Goal: Task Accomplishment & Management: Manage account settings

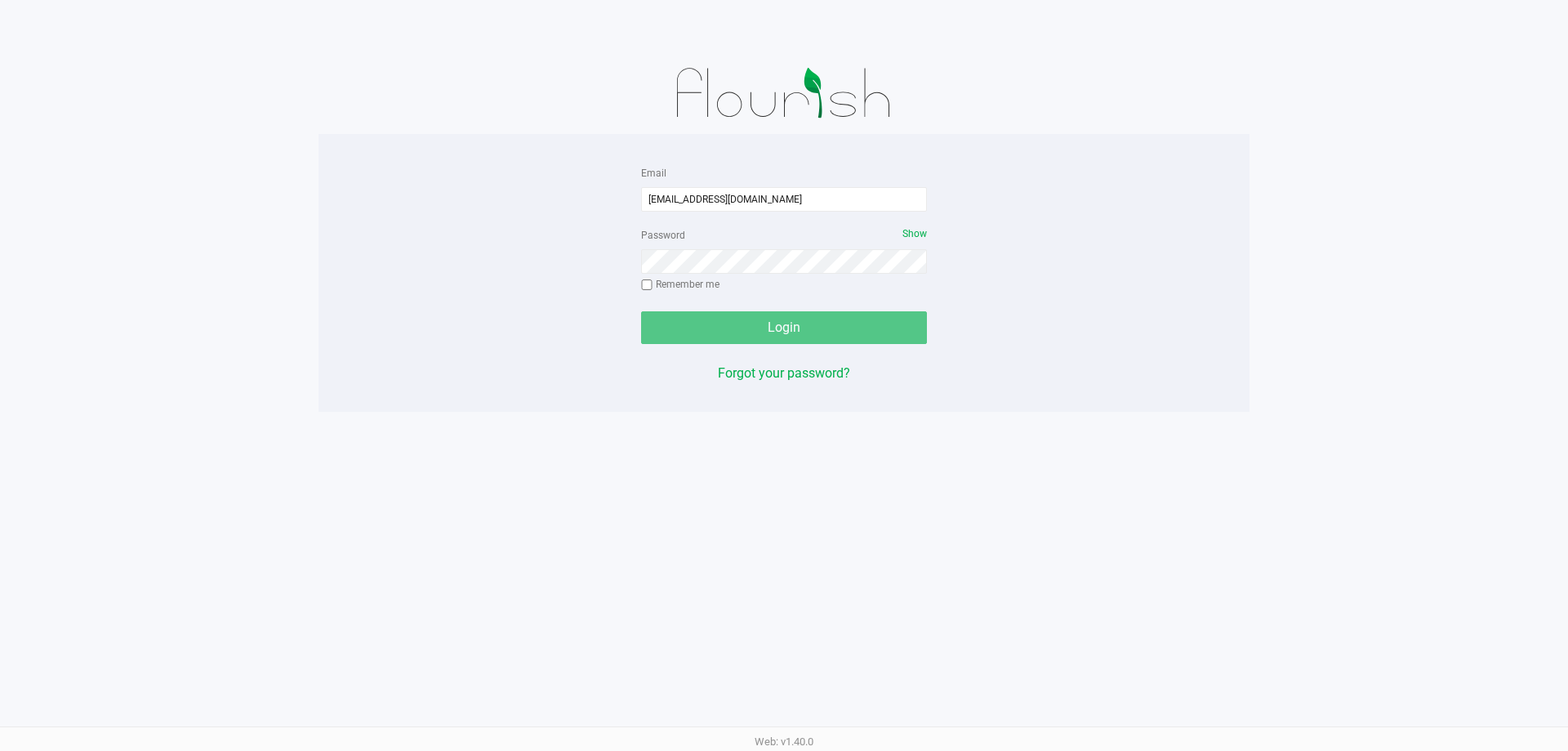
type input "[EMAIL_ADDRESS][DOMAIN_NAME]"
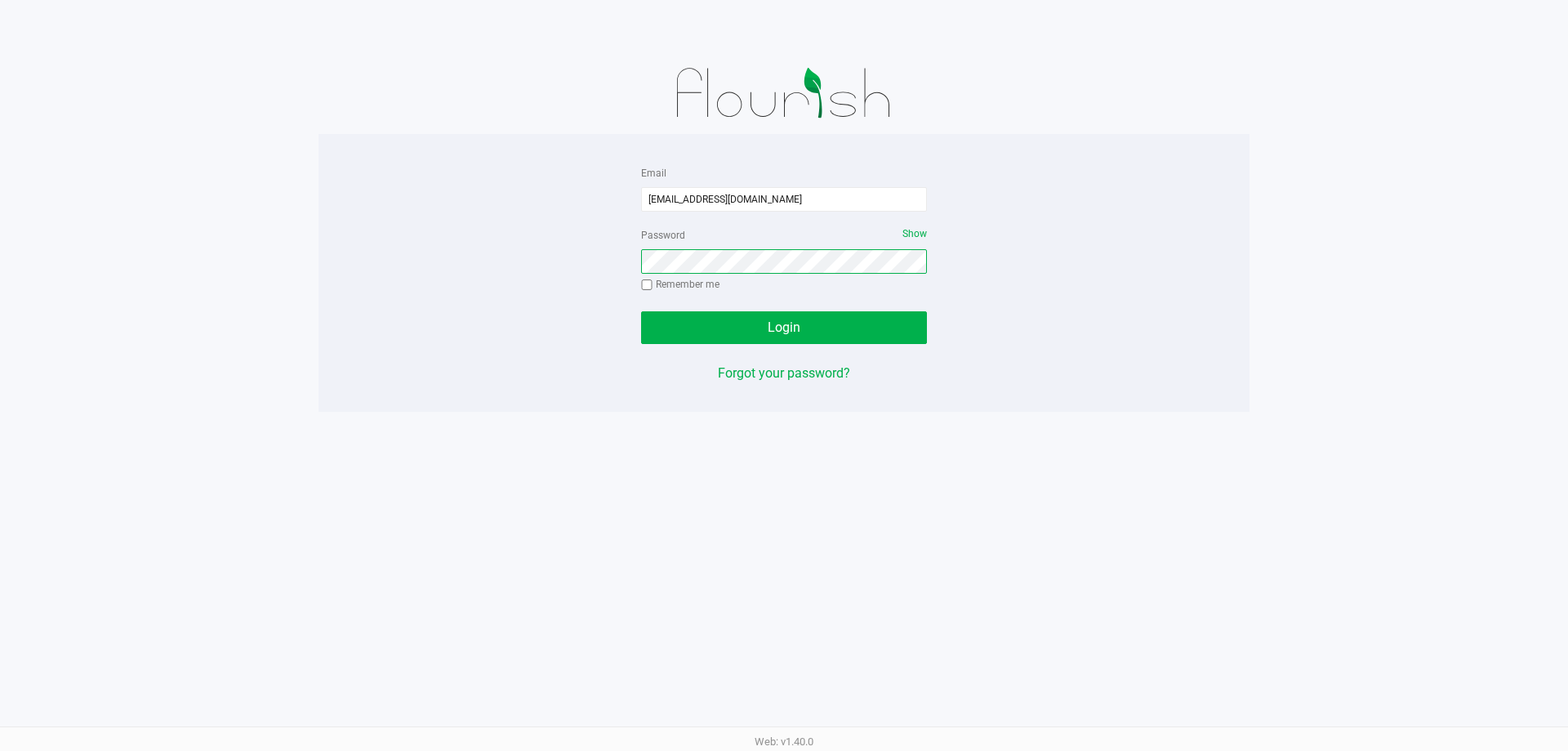
click at [641, 311] on button "Login" at bounding box center [784, 327] width 286 height 33
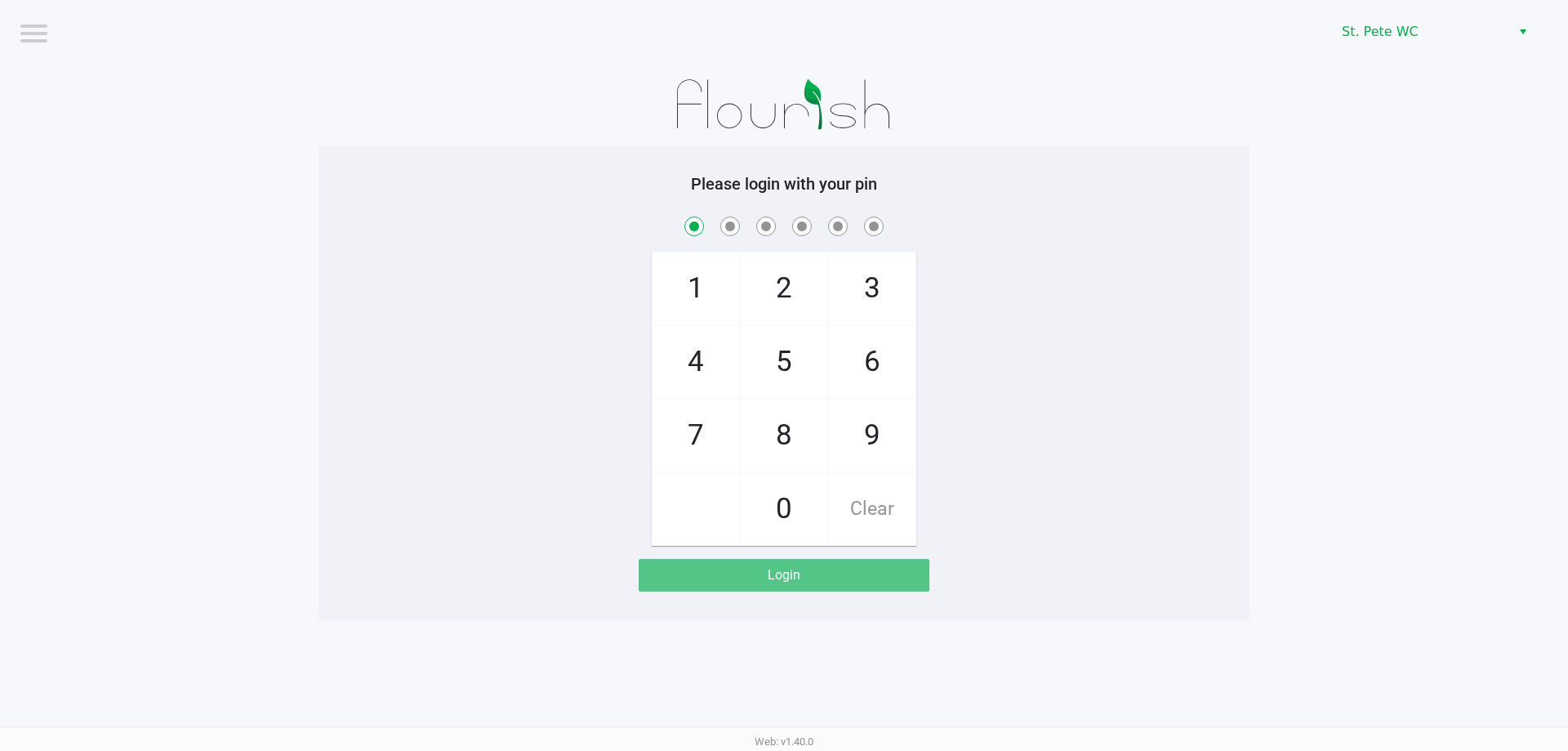
checkbox input "true"
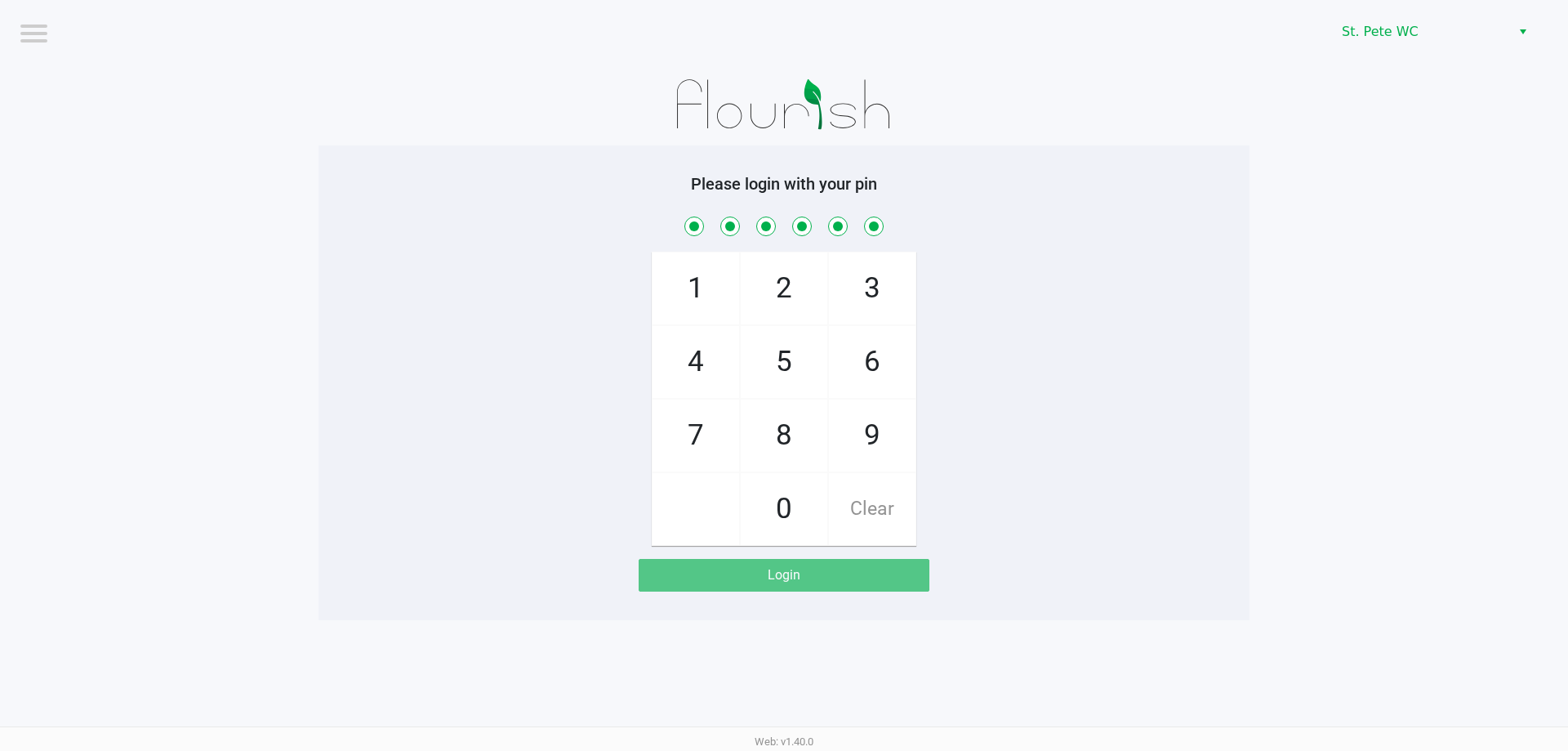
checkbox input "true"
checkbox input "false"
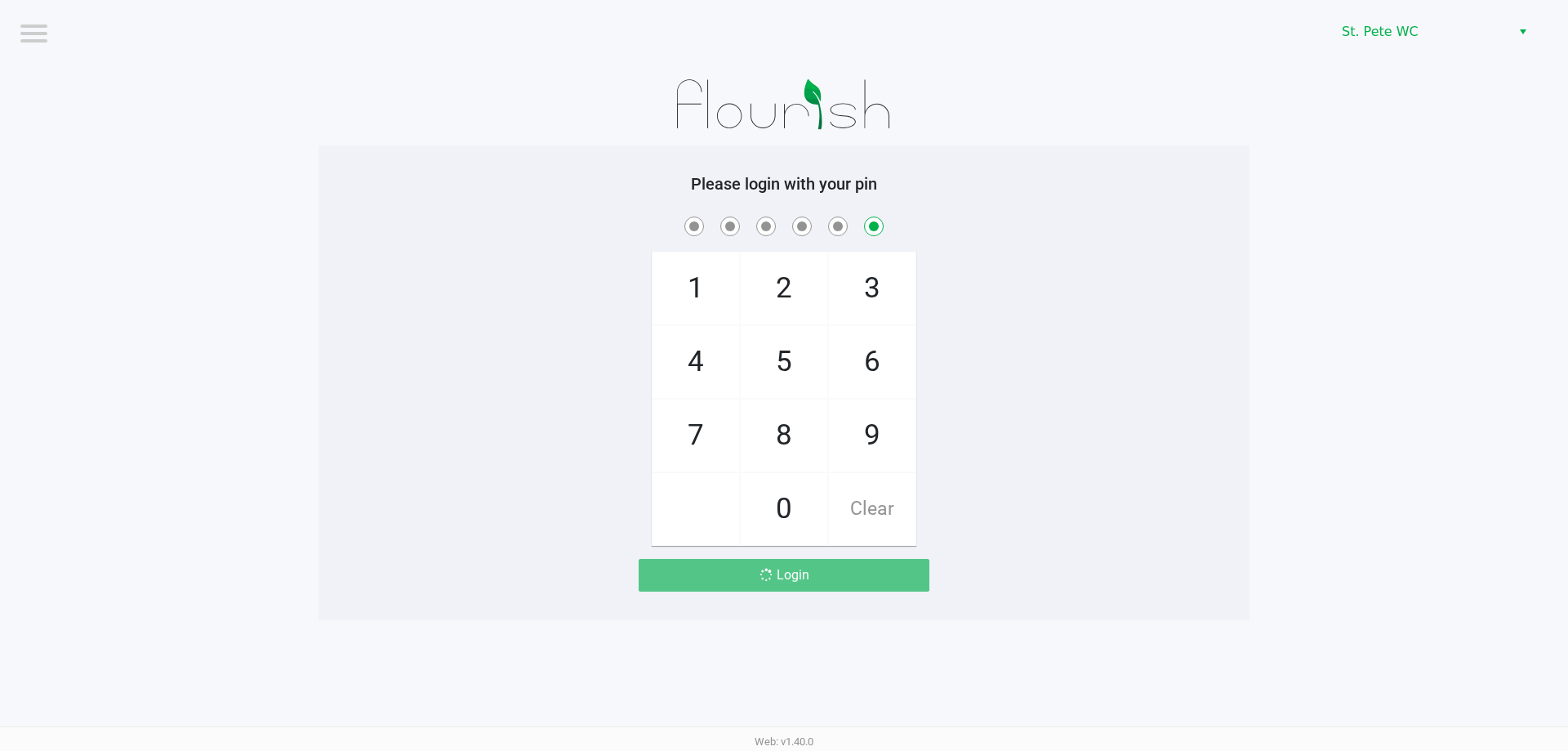
checkbox input "false"
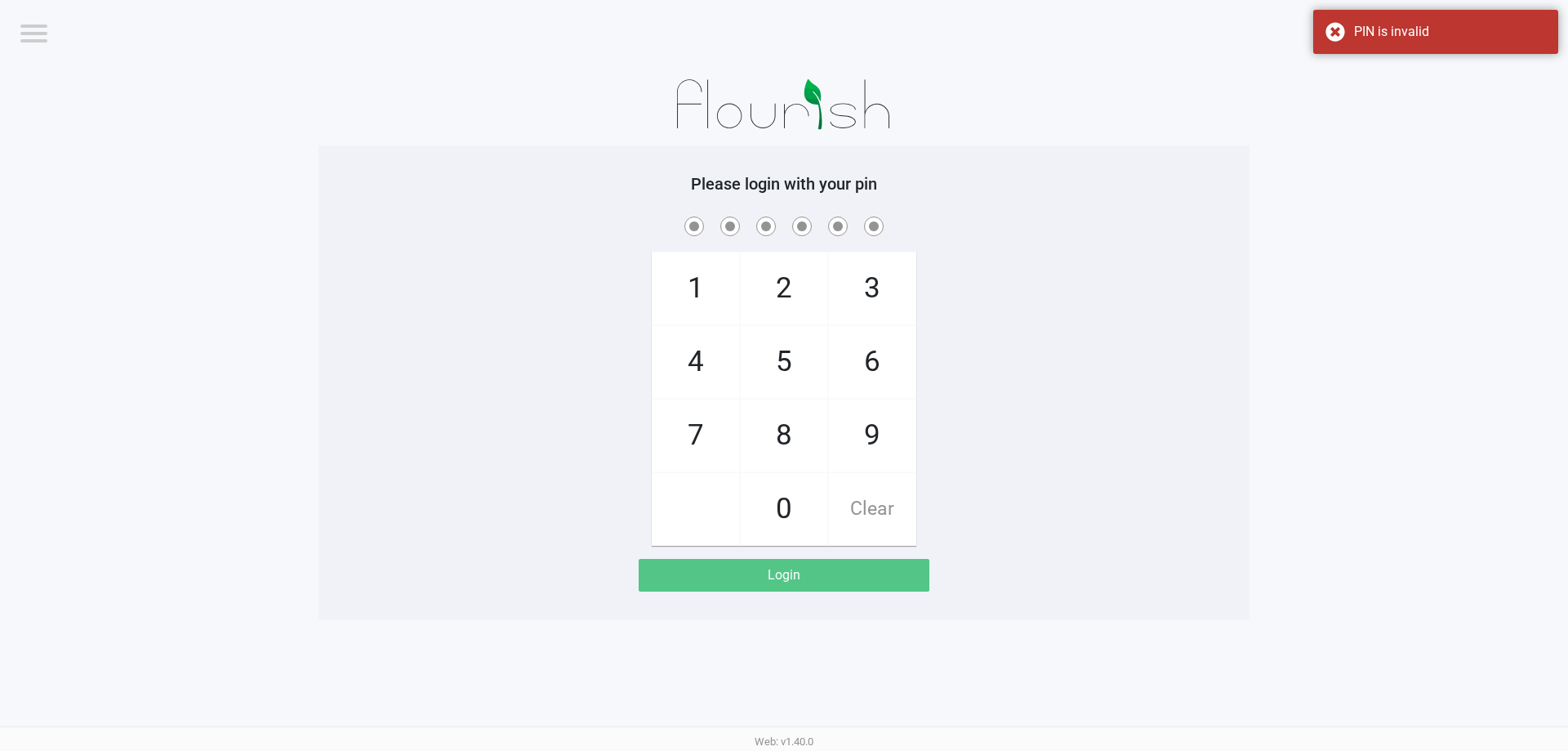
checkbox input "true"
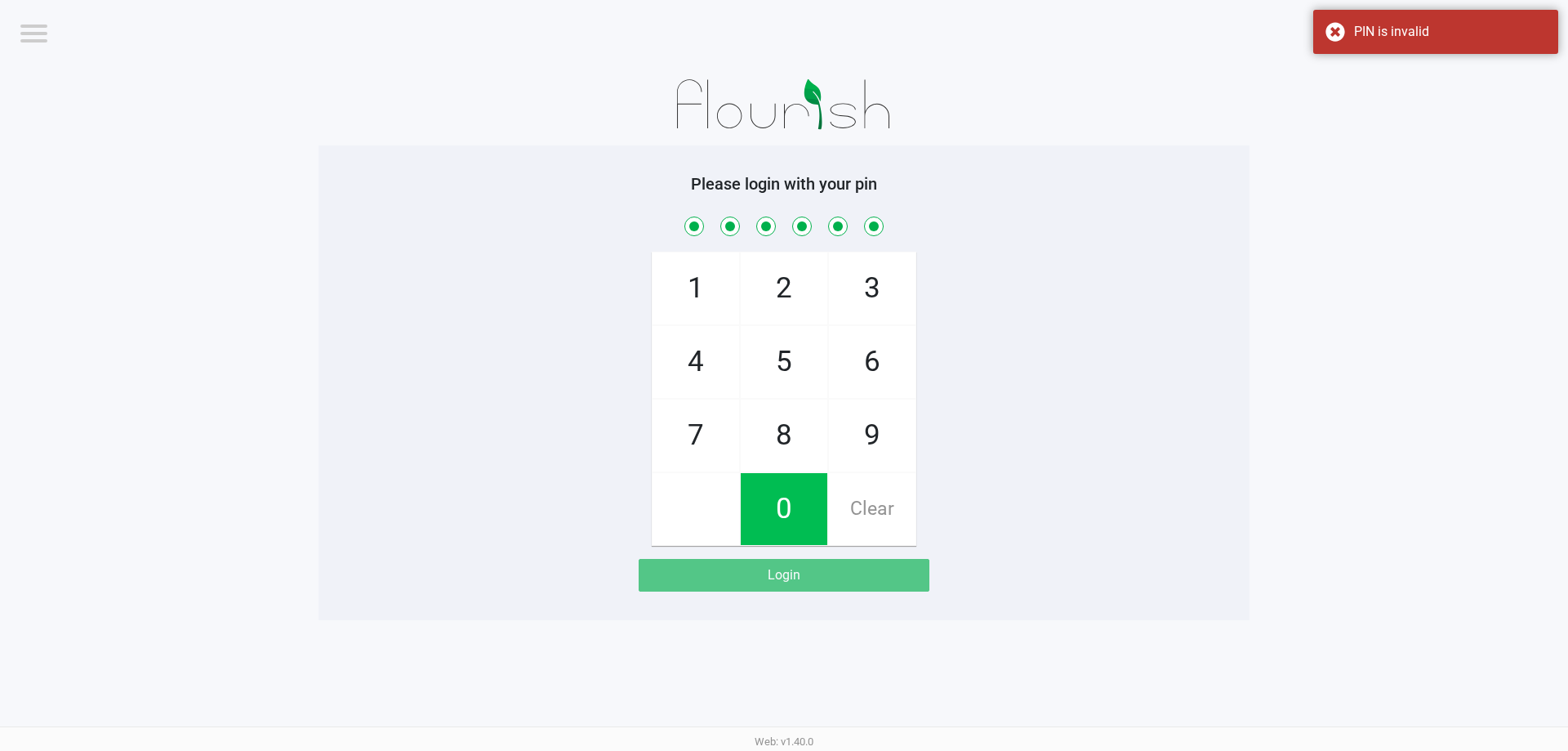
checkbox input "true"
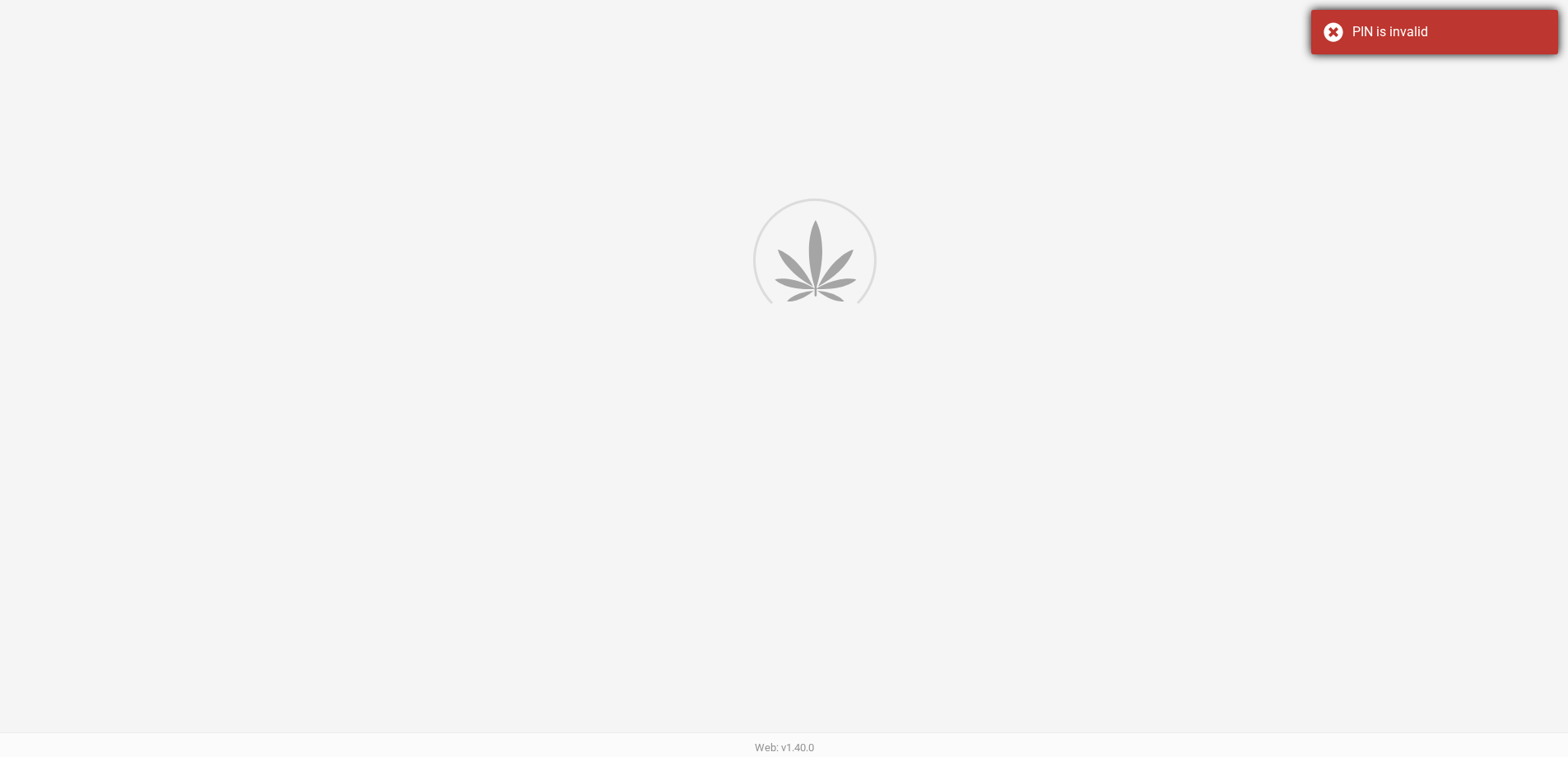
click at [1537, 54] on div "PIN is invalid" at bounding box center [1434, 32] width 247 height 45
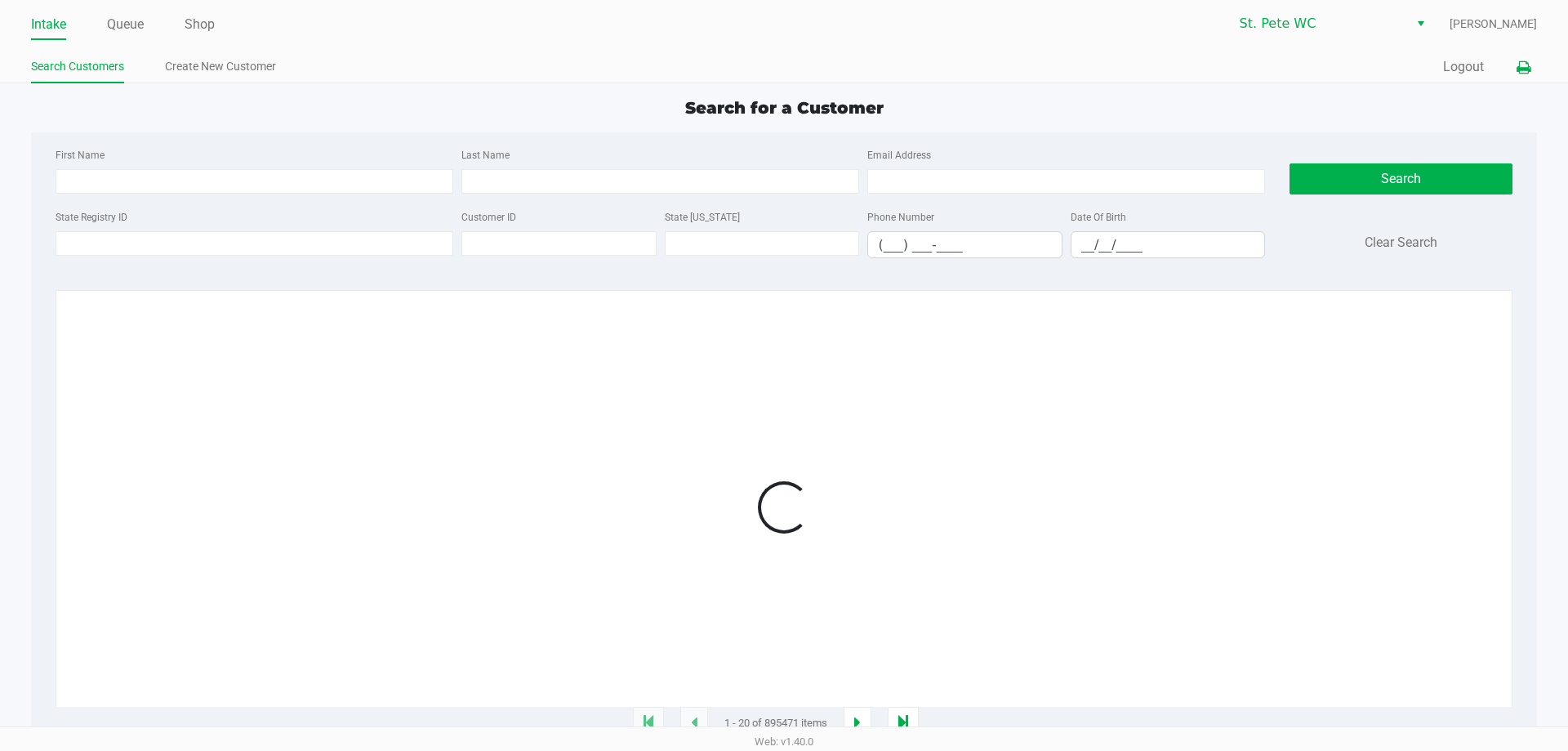
click at [1522, 71] on icon at bounding box center [1523, 68] width 14 height 11
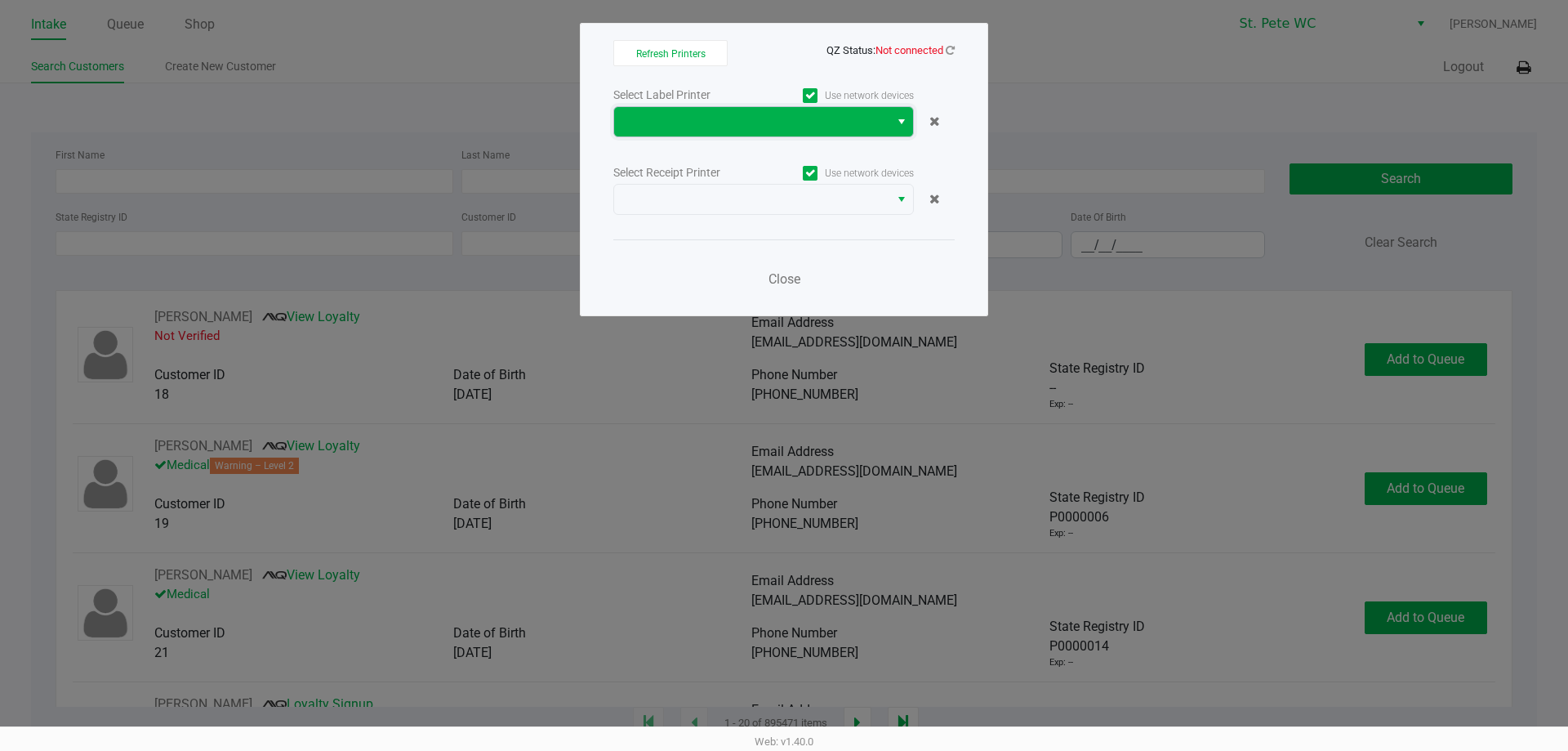
click at [823, 121] on span at bounding box center [751, 121] width 255 height 20
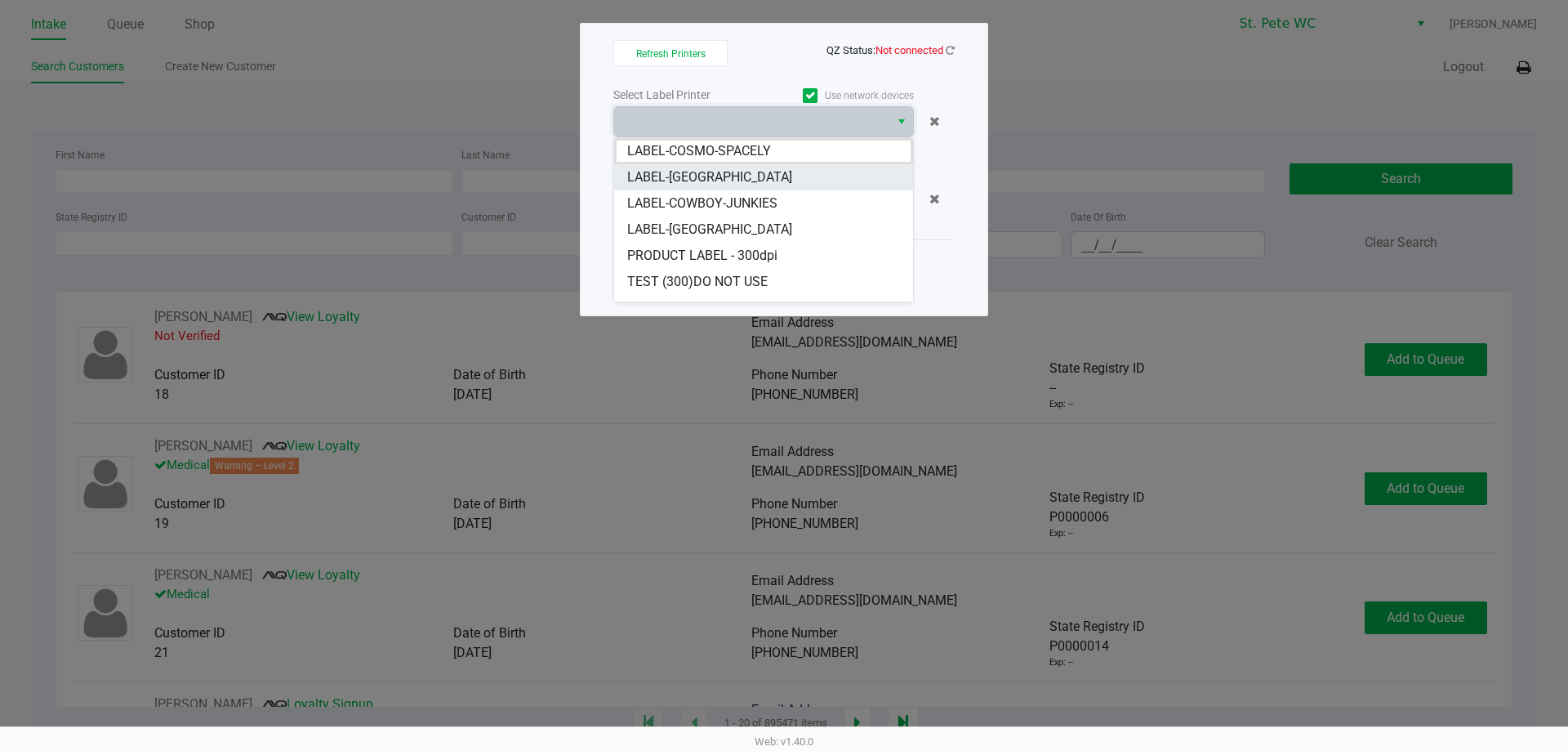
click at [771, 177] on li "LABEL-[GEOGRAPHIC_DATA]" at bounding box center [763, 177] width 299 height 26
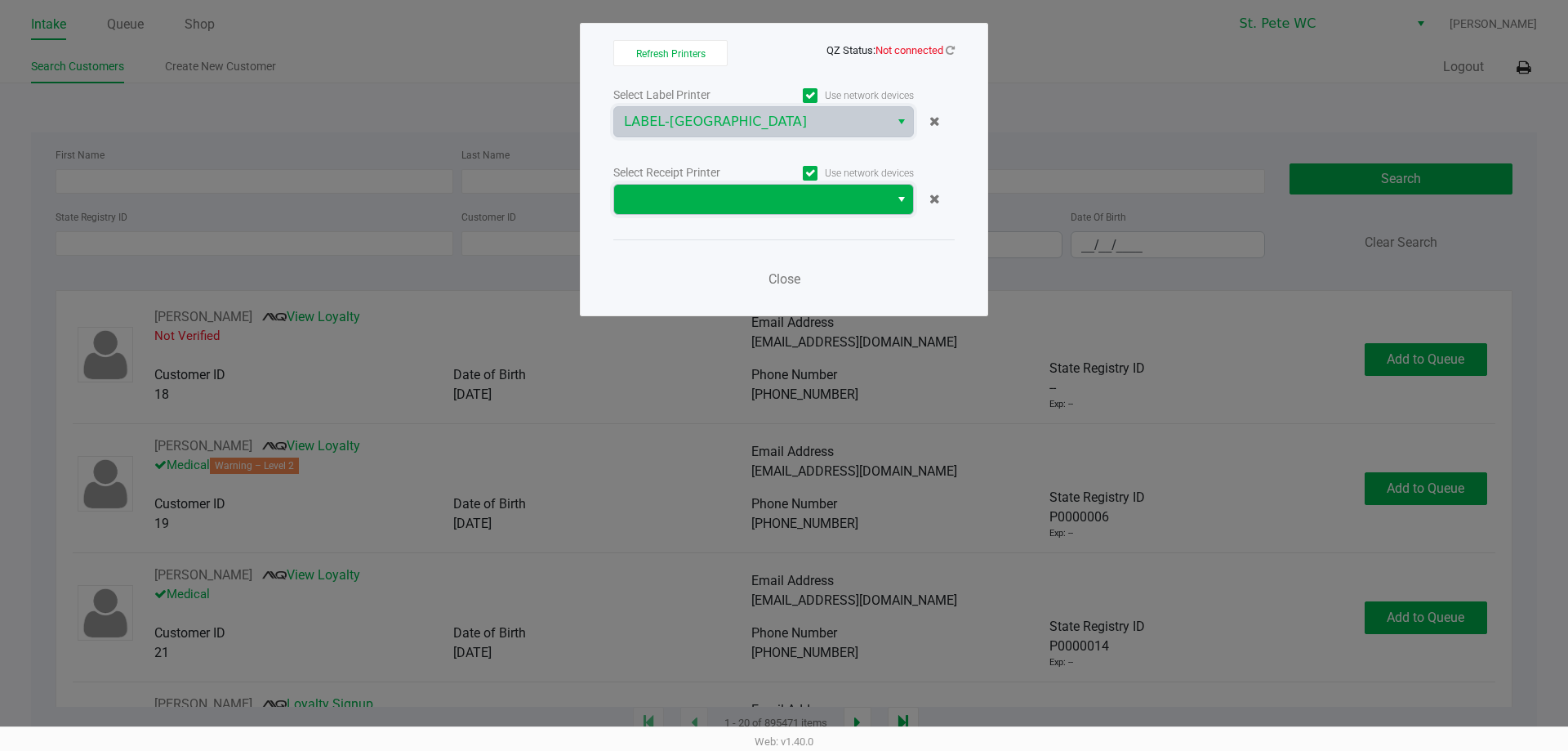
click at [773, 205] on span at bounding box center [751, 199] width 255 height 20
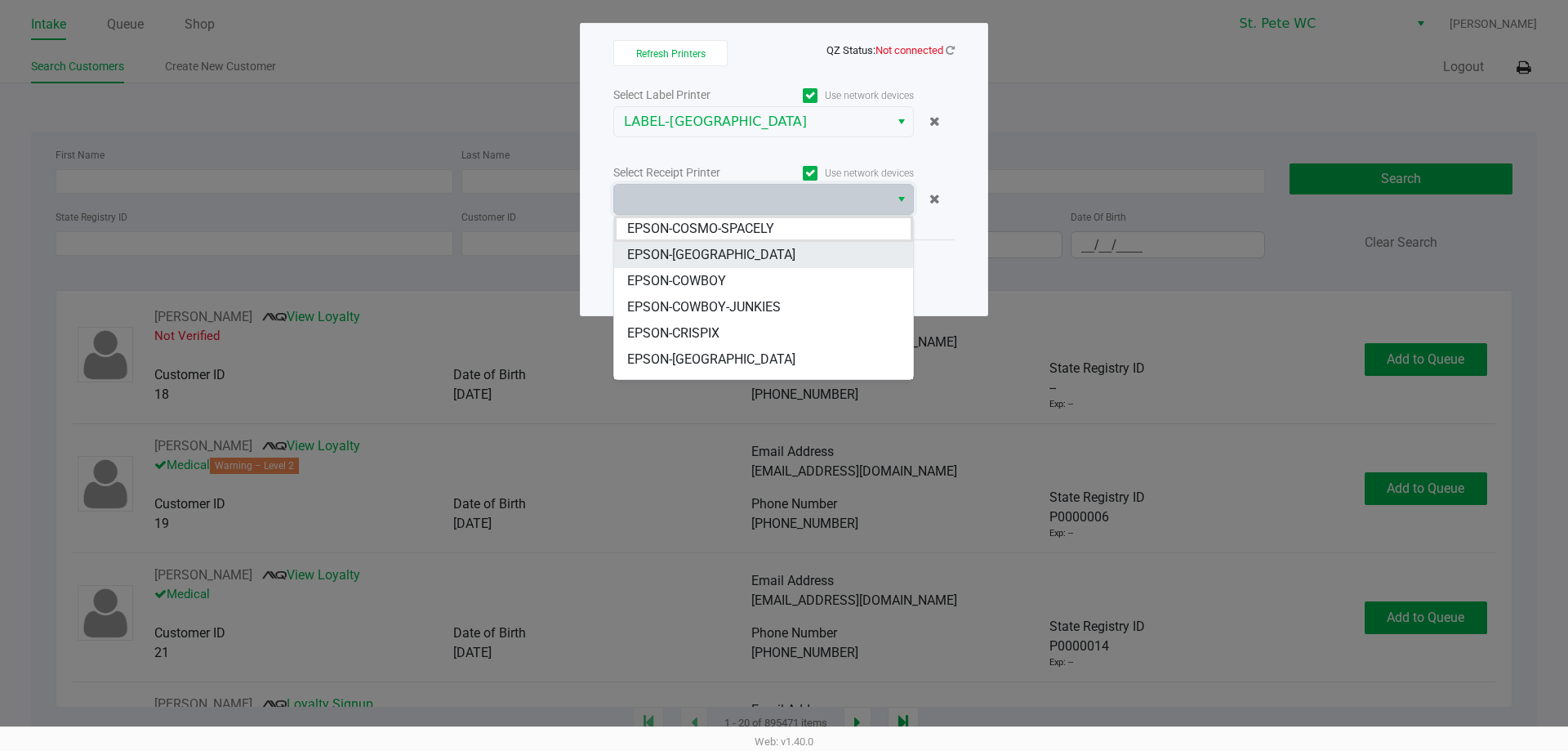
click at [798, 258] on li "EPSON-[GEOGRAPHIC_DATA]" at bounding box center [763, 255] width 299 height 26
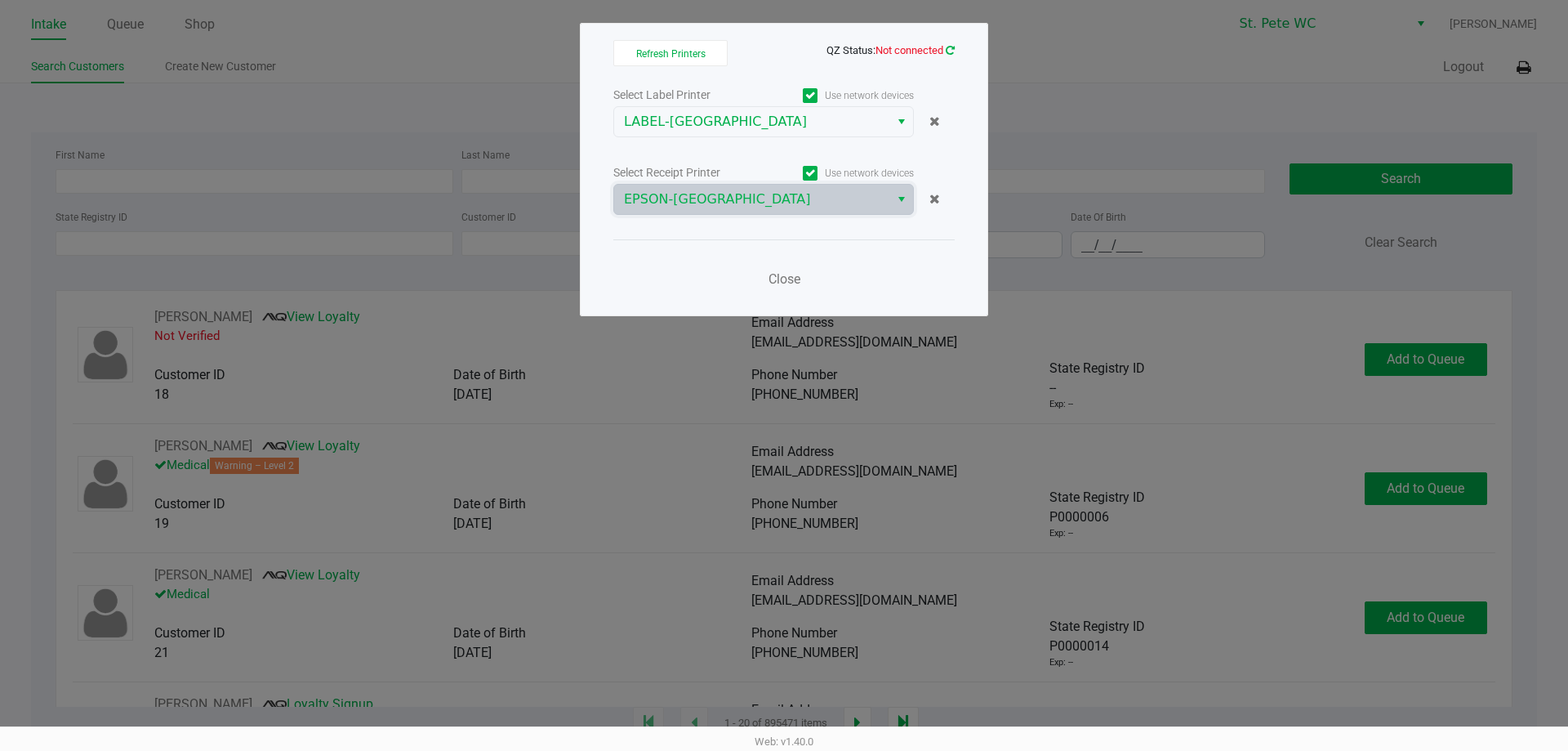
click at [949, 50] on icon at bounding box center [949, 50] width 9 height 11
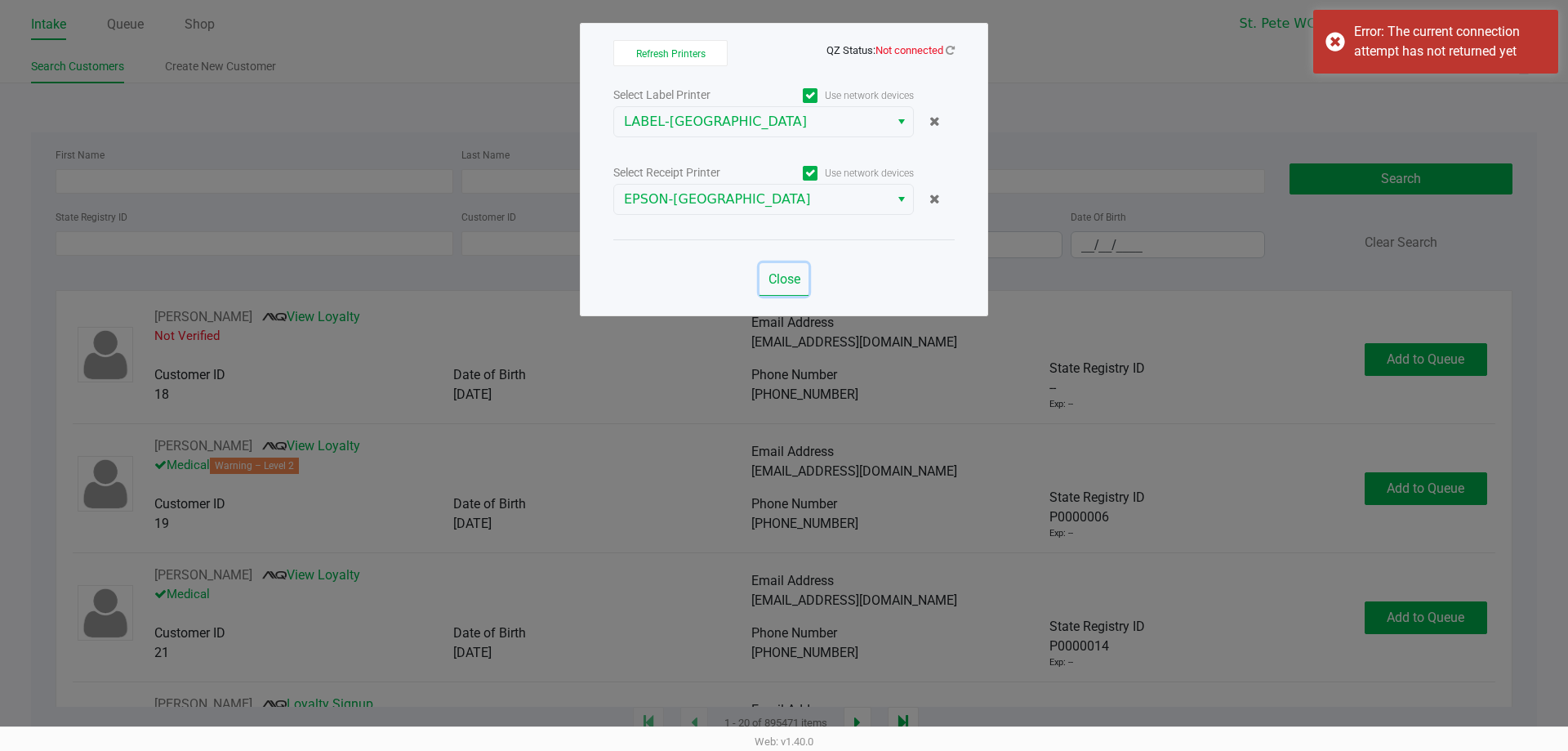
click at [798, 281] on span "Close" at bounding box center [784, 278] width 32 height 16
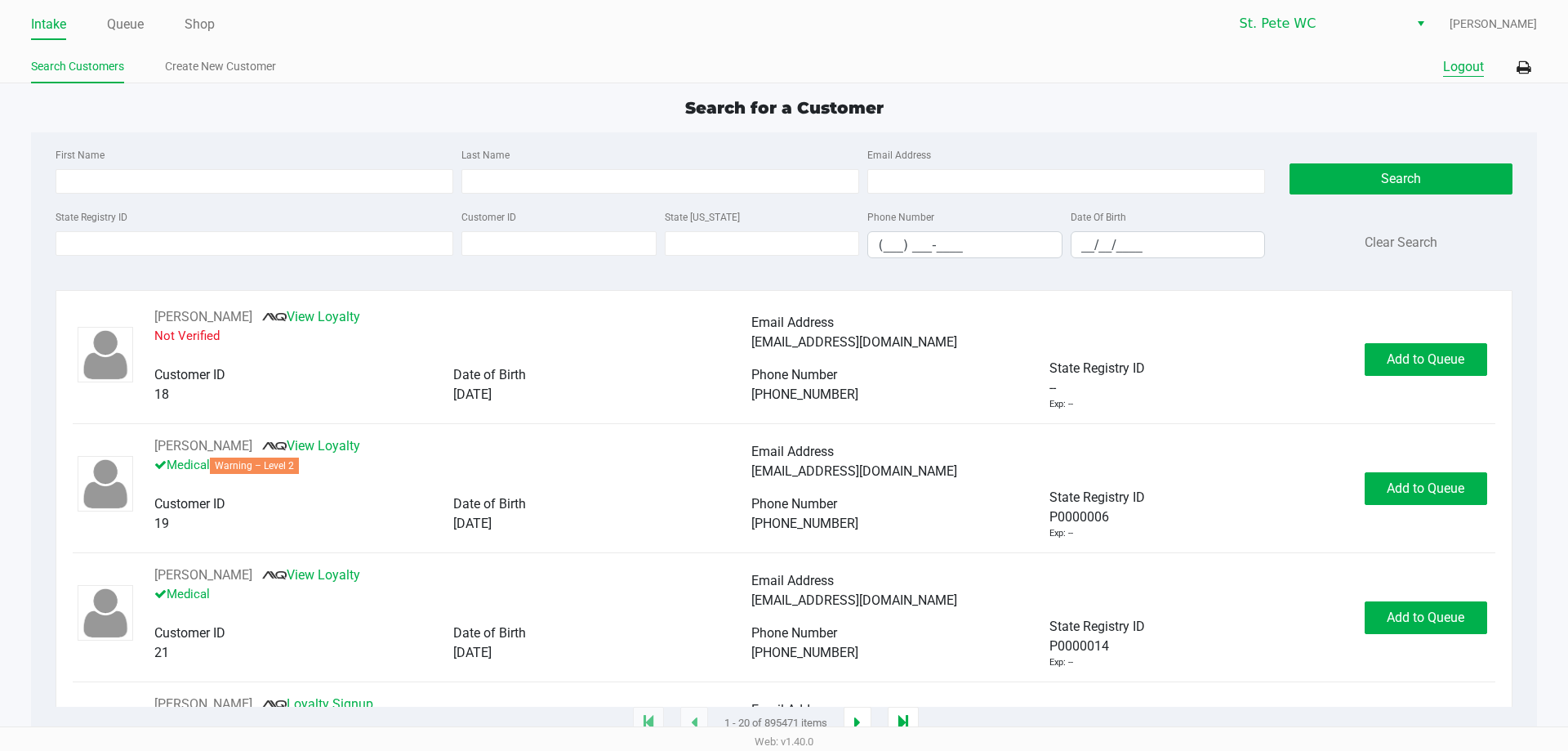
drag, startPoint x: 1457, startPoint y: 73, endPoint x: 1461, endPoint y: 63, distance: 10.8
click at [1457, 73] on button "Logout" at bounding box center [1464, 67] width 41 height 20
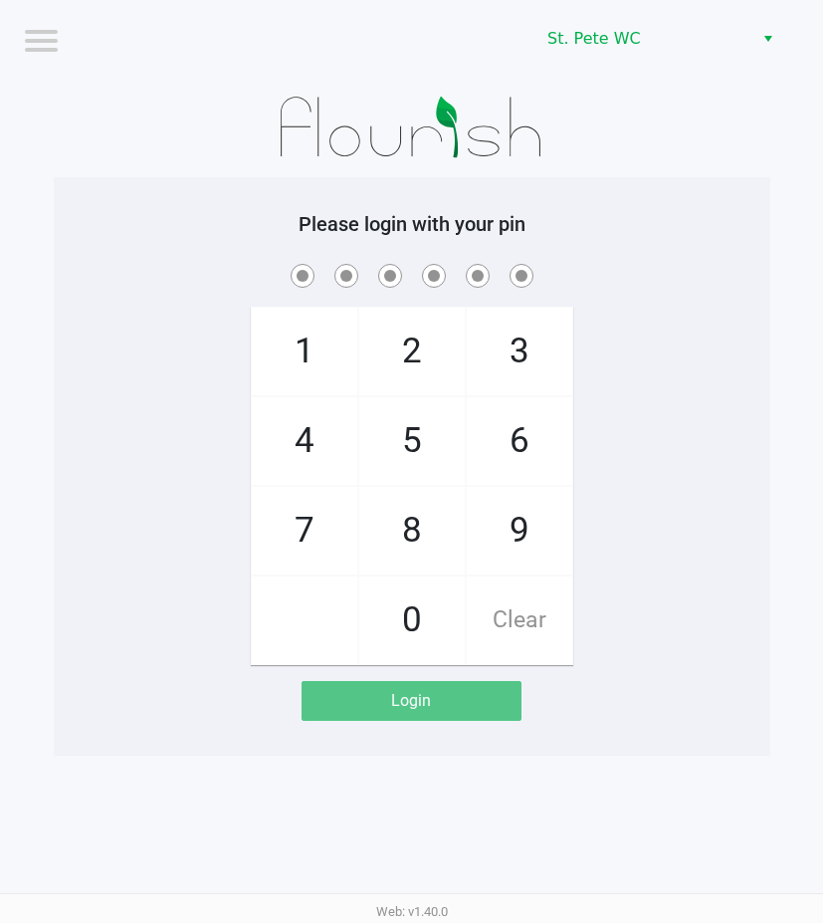
click at [0, 151] on app-pos-login-wrapper "Logout St. [PERSON_NAME] WC Please login with your pin 1 4 7 2 5 8 0 3 6 9 Clea…" at bounding box center [411, 377] width 823 height 755
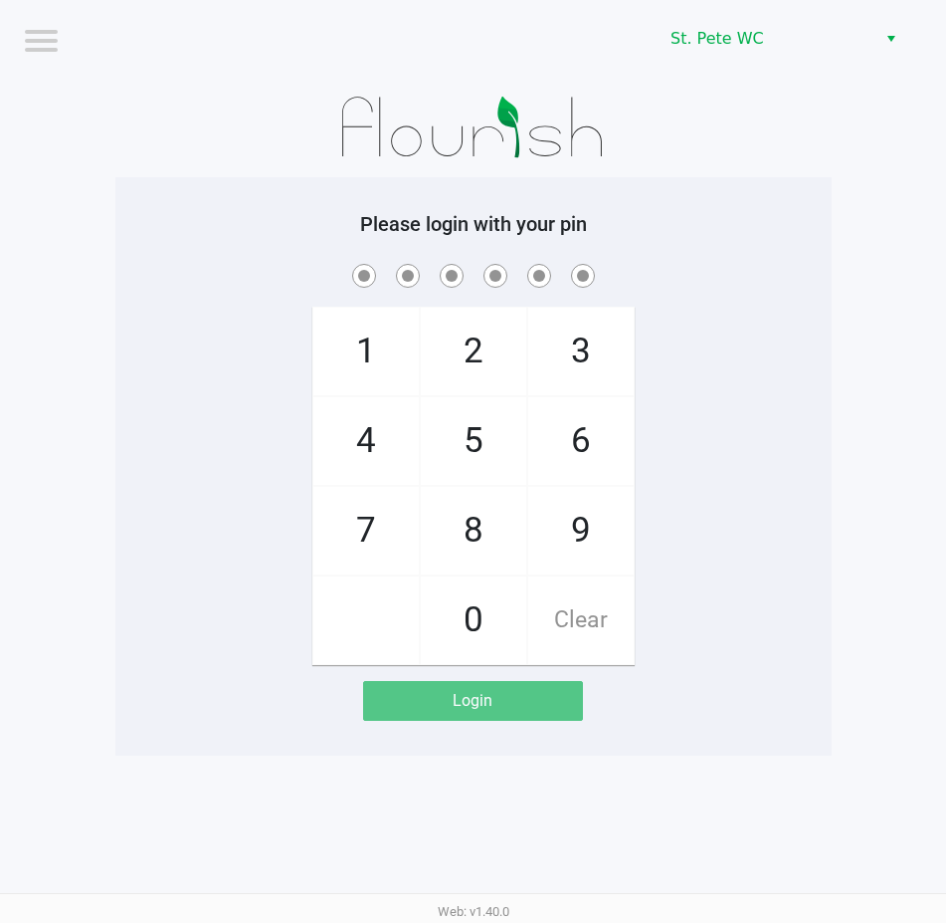
click at [6, 65] on div "Logout" at bounding box center [229, 39] width 489 height 78
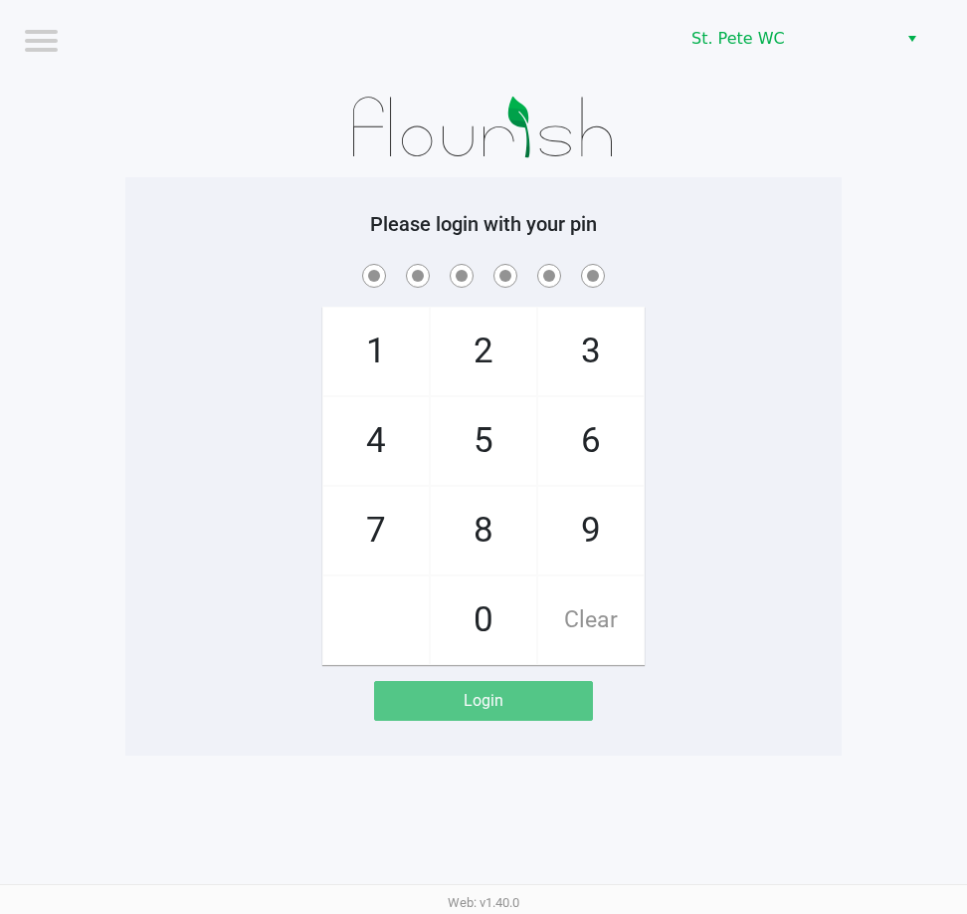
click at [148, 197] on div "Please login with your pin 1 4 7 2 5 8 0 3 6 9 Clear Login" at bounding box center [483, 466] width 717 height 578
checkbox input "true"
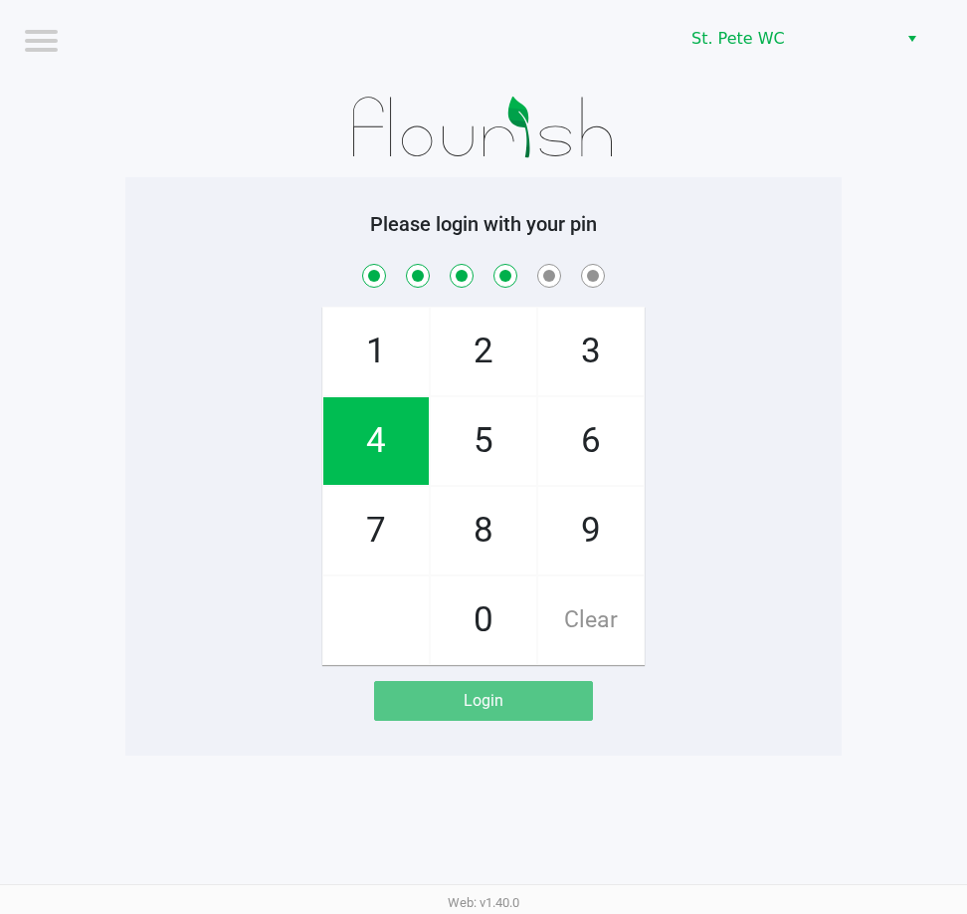
checkbox input "true"
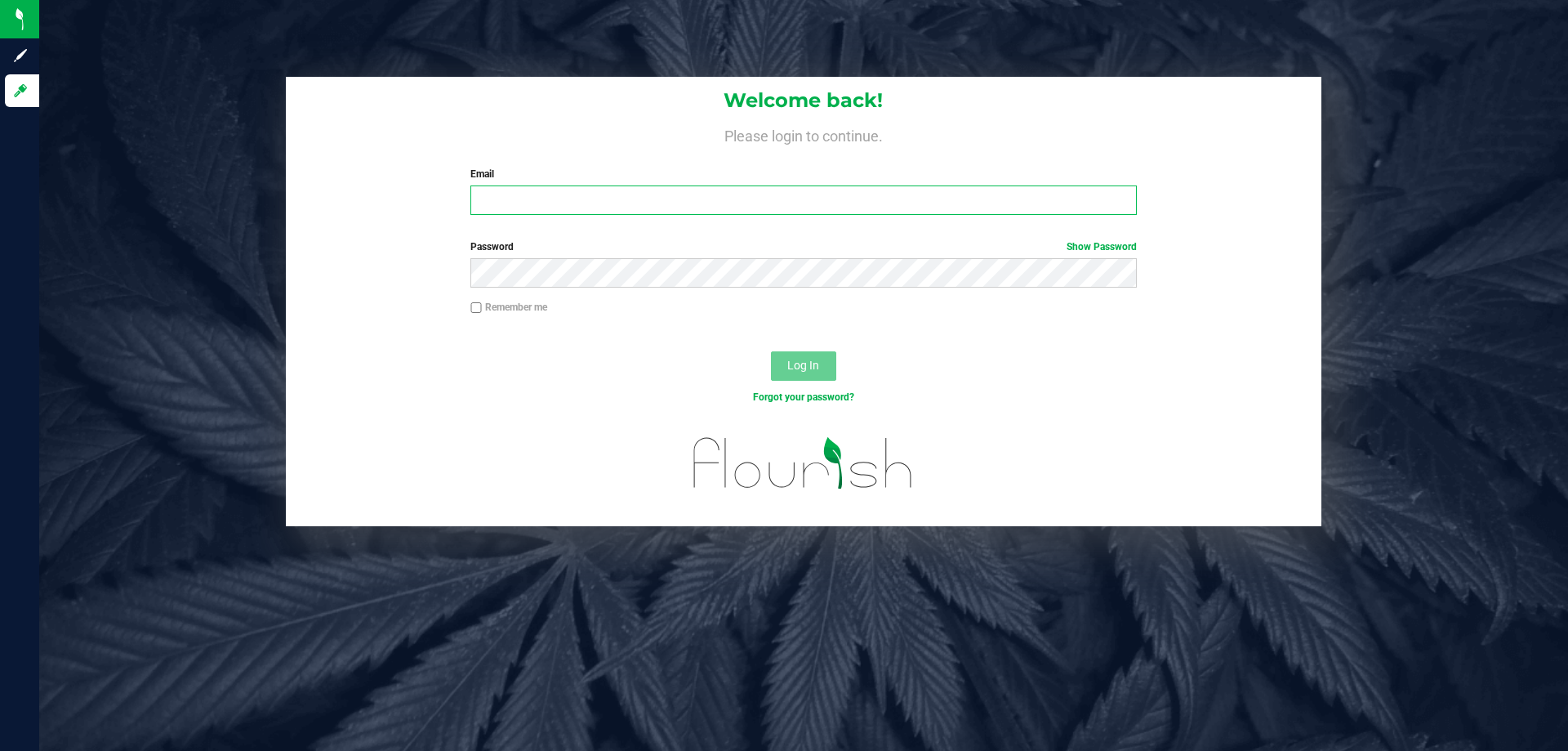
click at [470, 203] on input "Email" at bounding box center [802, 200] width 665 height 30
type input "ironshausen@liveparallel.com"
click at [770, 351] on button "Log In" at bounding box center [803, 366] width 66 height 30
